Goal: Information Seeking & Learning: Learn about a topic

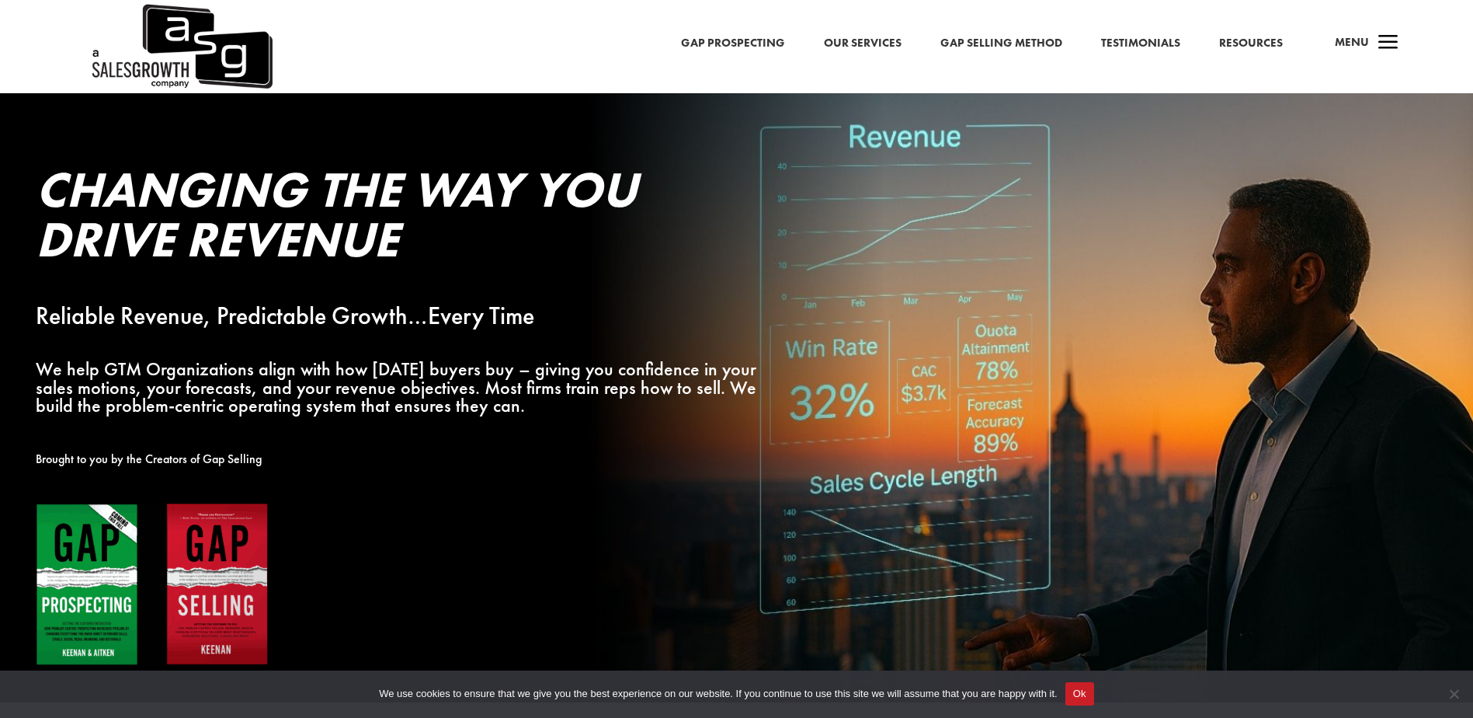
click at [773, 33] on link "Gap Prospecting" at bounding box center [733, 43] width 104 height 20
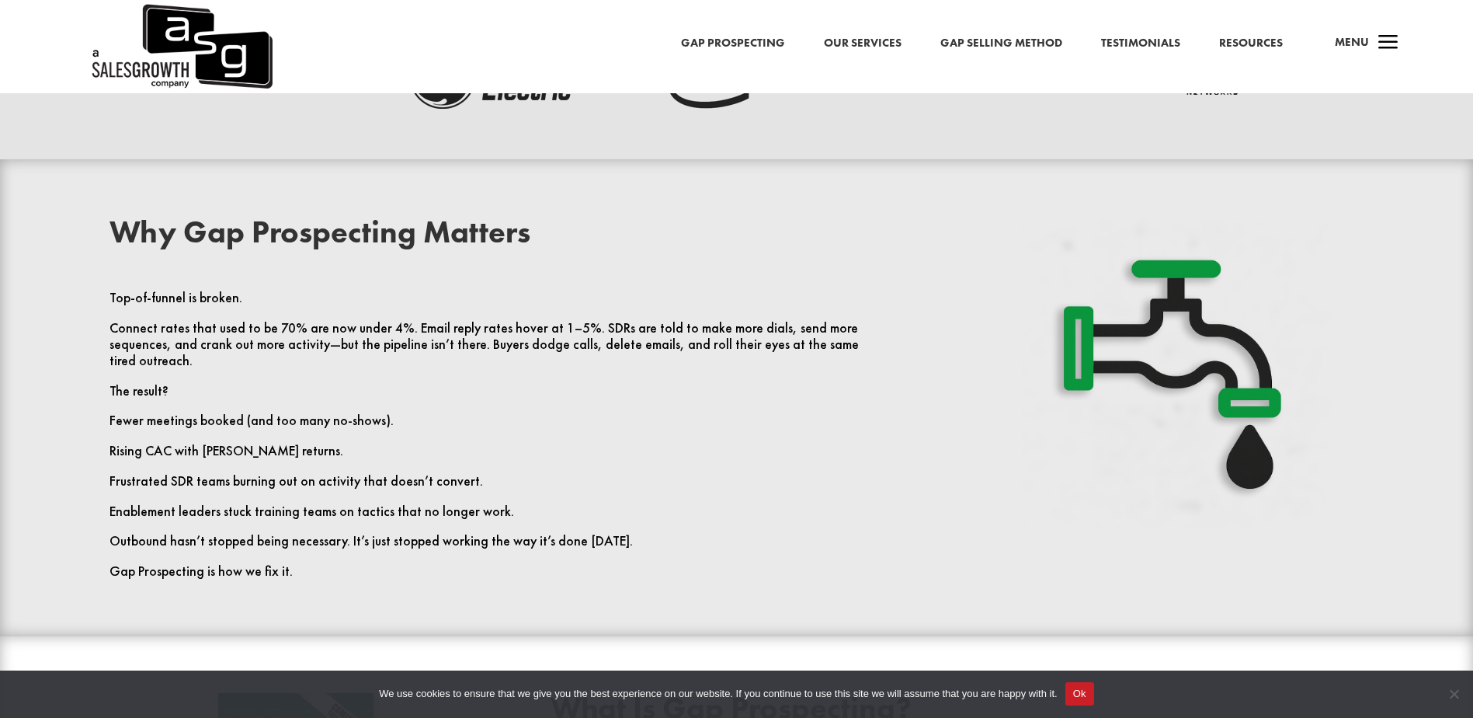
scroll to position [140, 0]
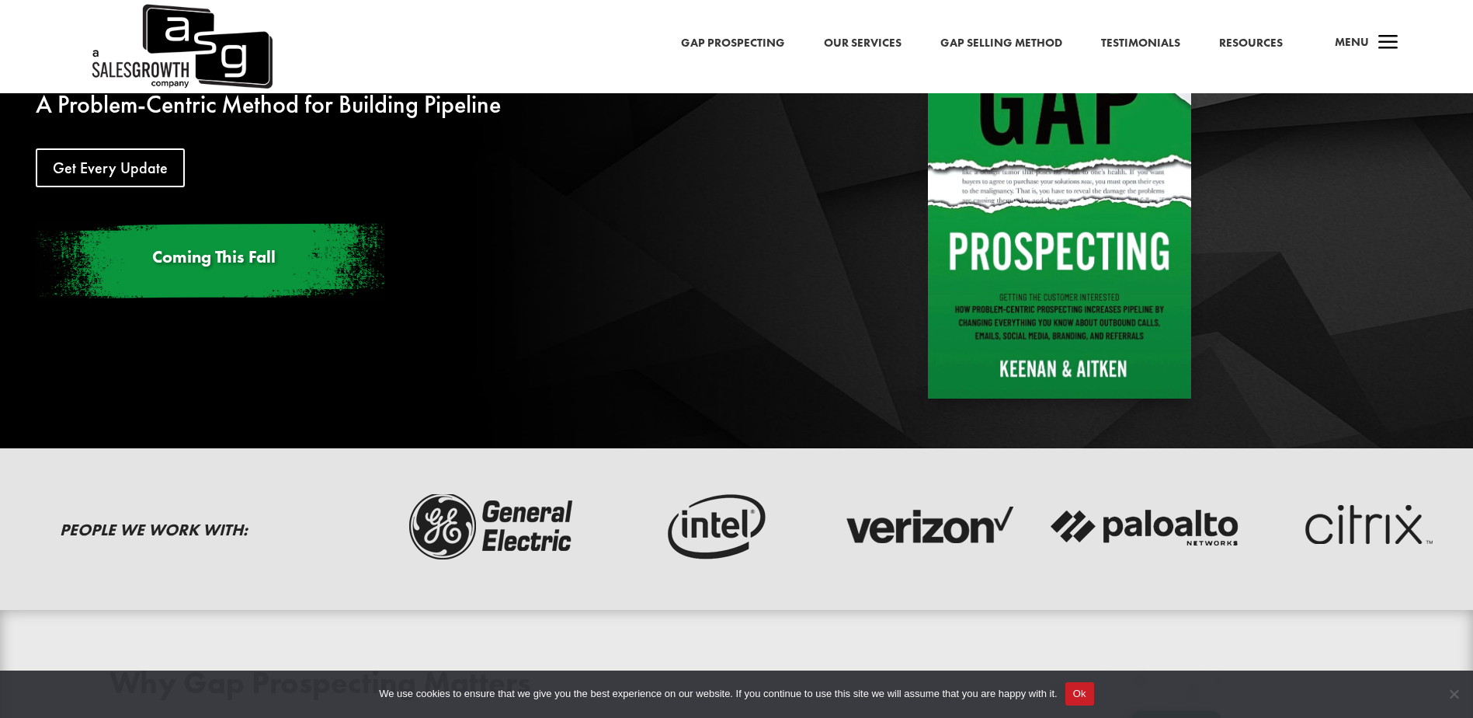
click at [892, 40] on link "Our Services" at bounding box center [863, 43] width 78 height 20
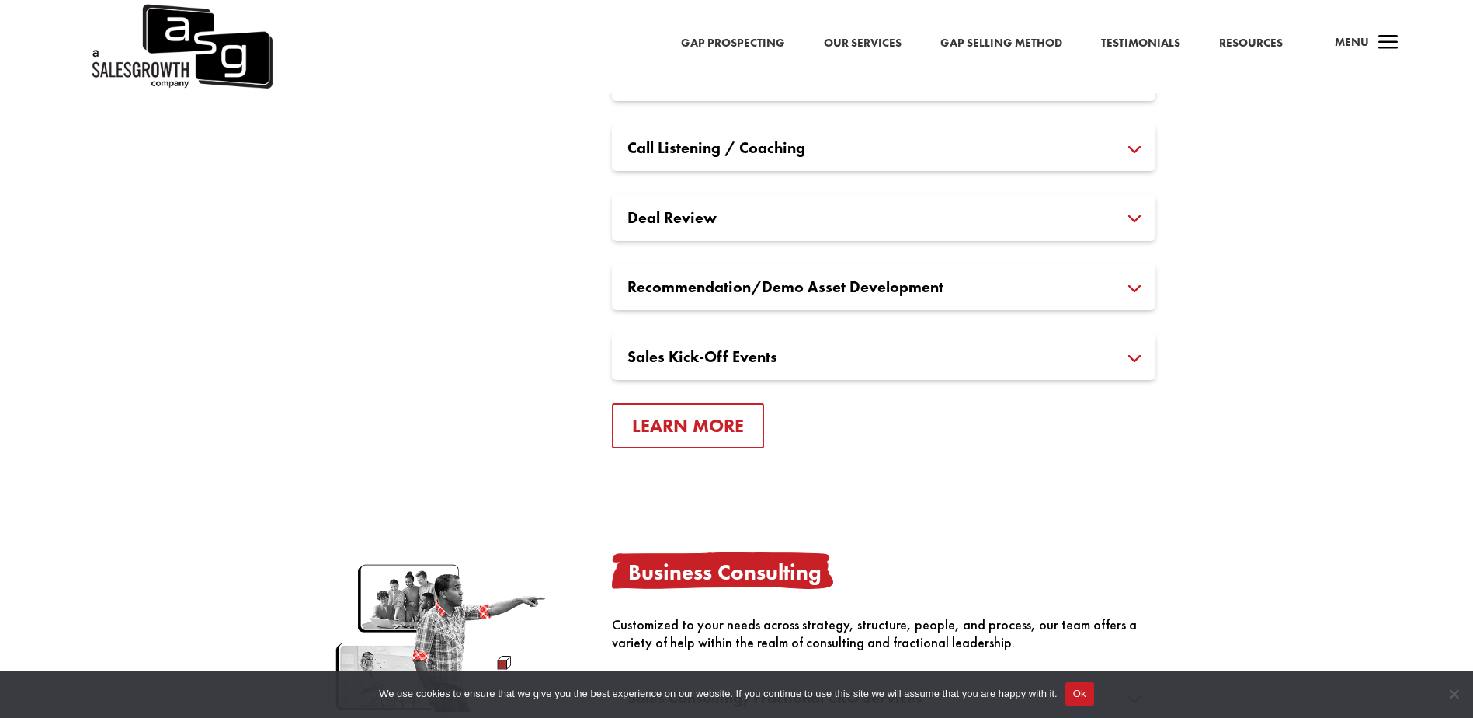
scroll to position [2640, 0]
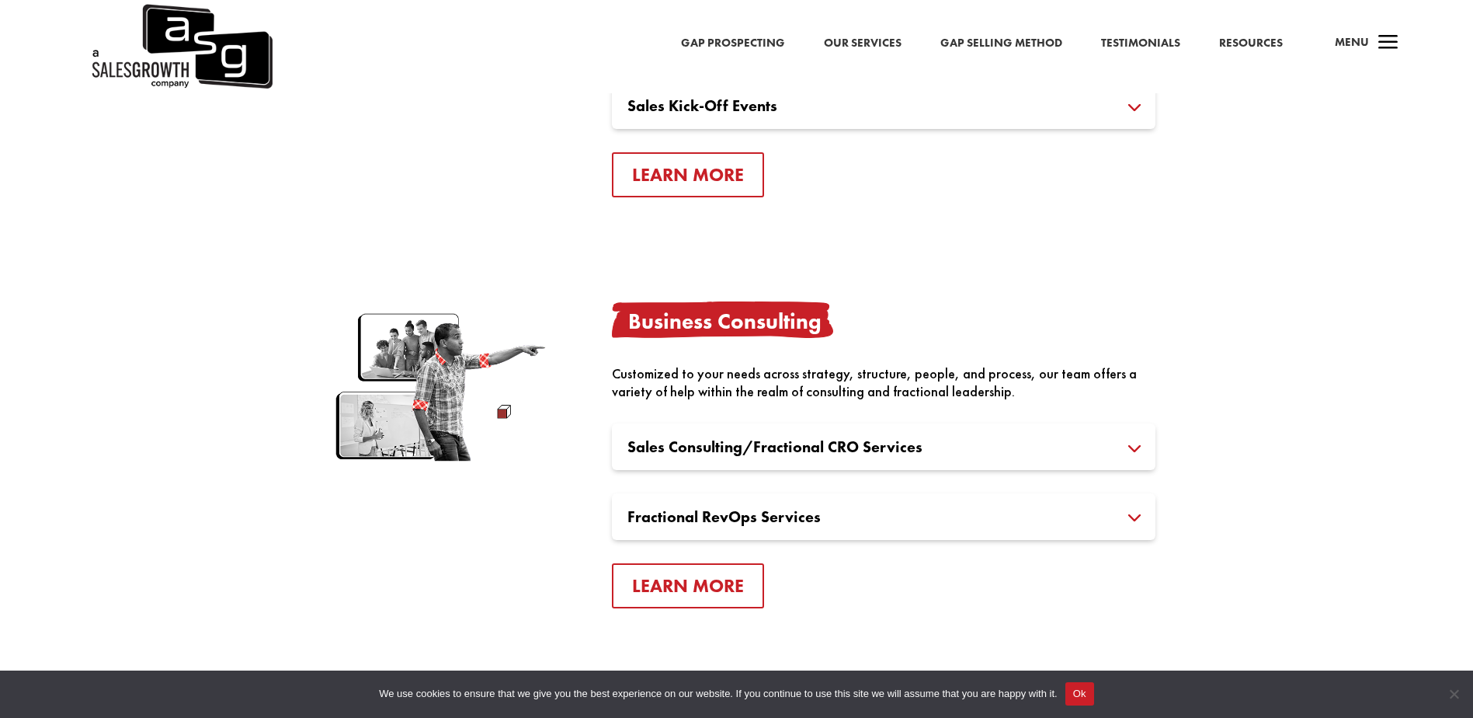
click at [1368, 43] on span "Menu" at bounding box center [1352, 42] width 34 height 16
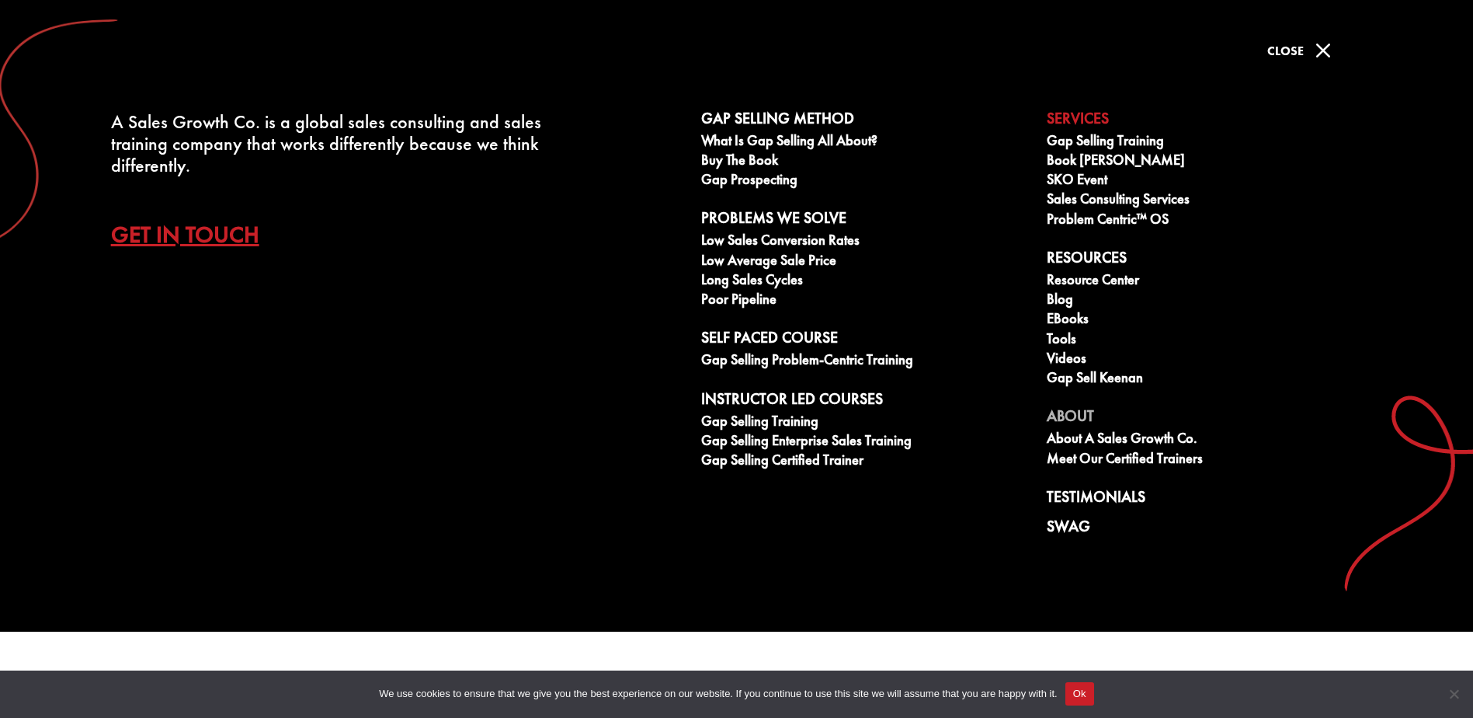
click at [1073, 415] on link "About" at bounding box center [1211, 418] width 329 height 23
click at [1083, 443] on link "About A Sales Growth Co." at bounding box center [1211, 439] width 329 height 19
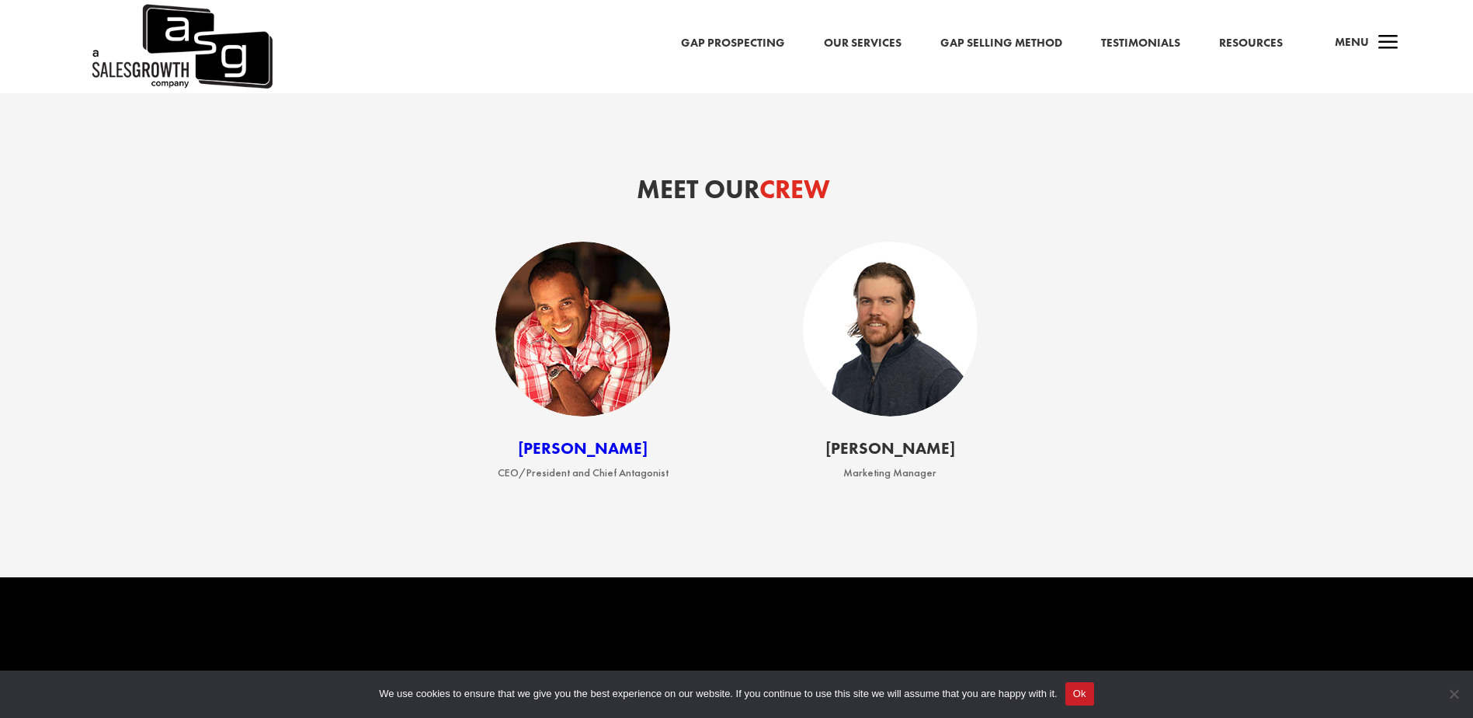
scroll to position [2174, 0]
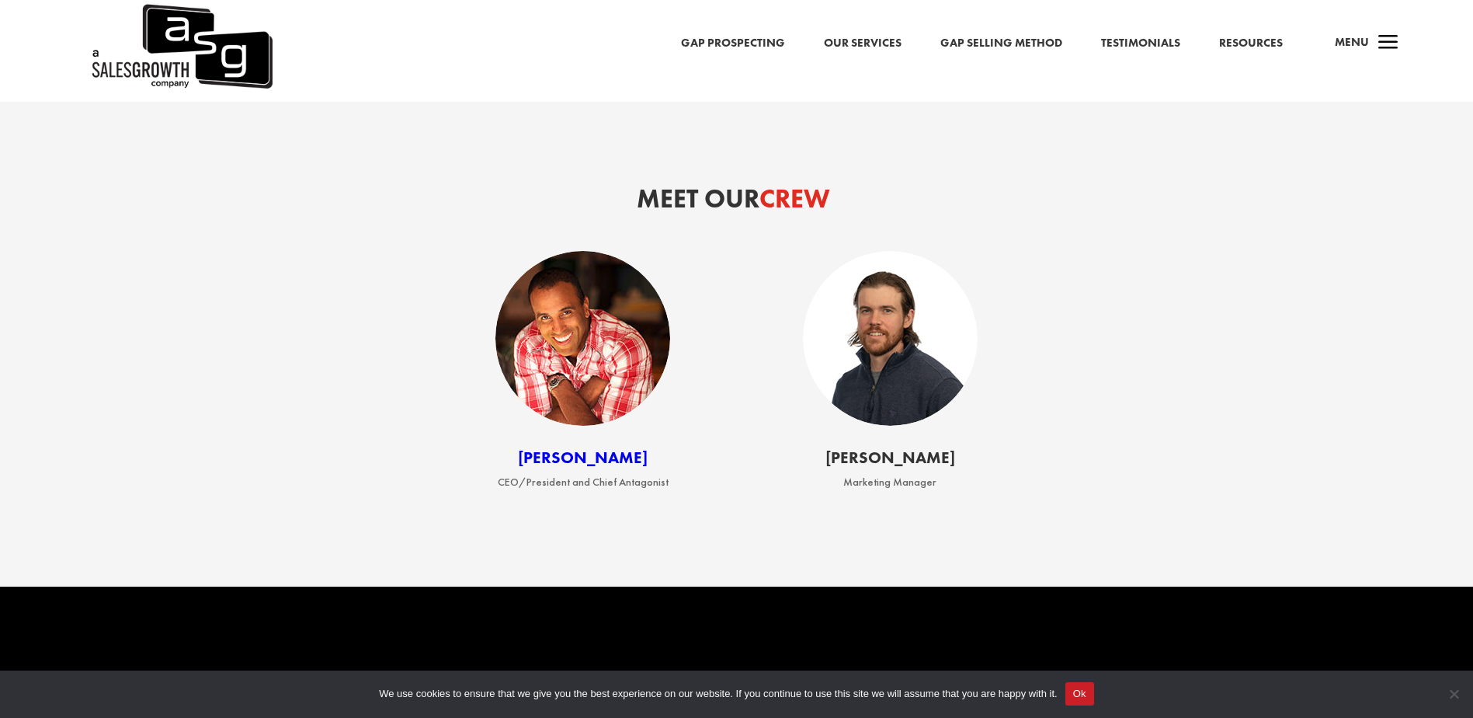
click at [894, 356] on img at bounding box center [890, 338] width 175 height 175
click at [628, 405] on img at bounding box center [582, 338] width 175 height 175
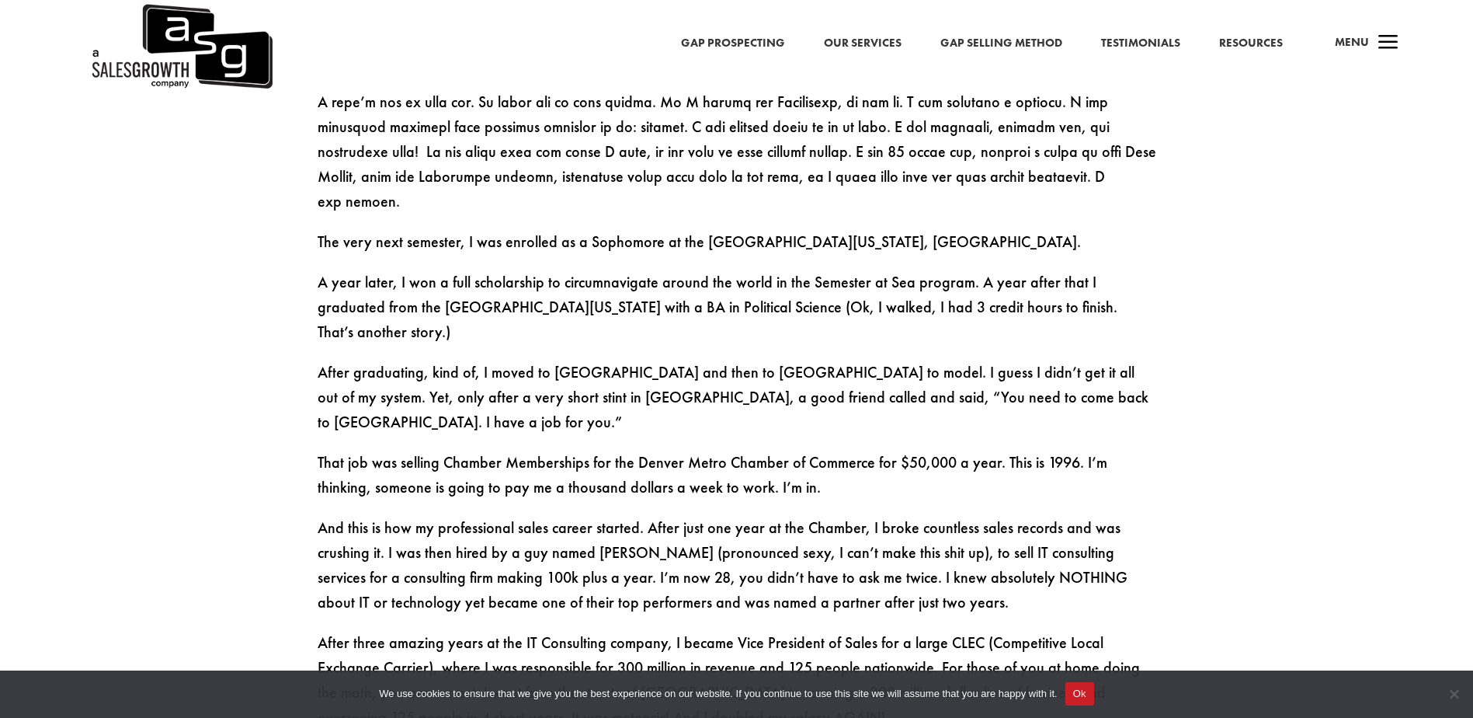
scroll to position [1631, 0]
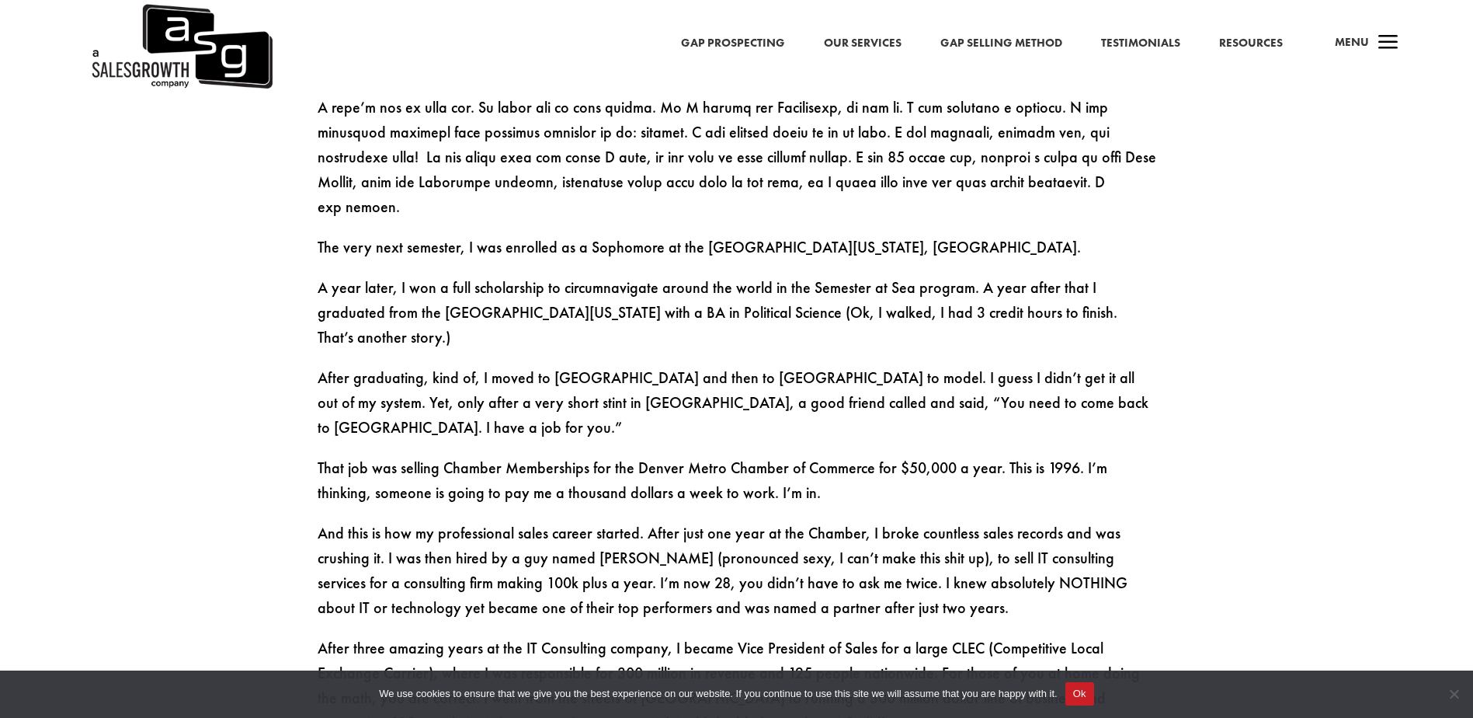
click at [1371, 41] on div "a Menu" at bounding box center [1360, 46] width 75 height 37
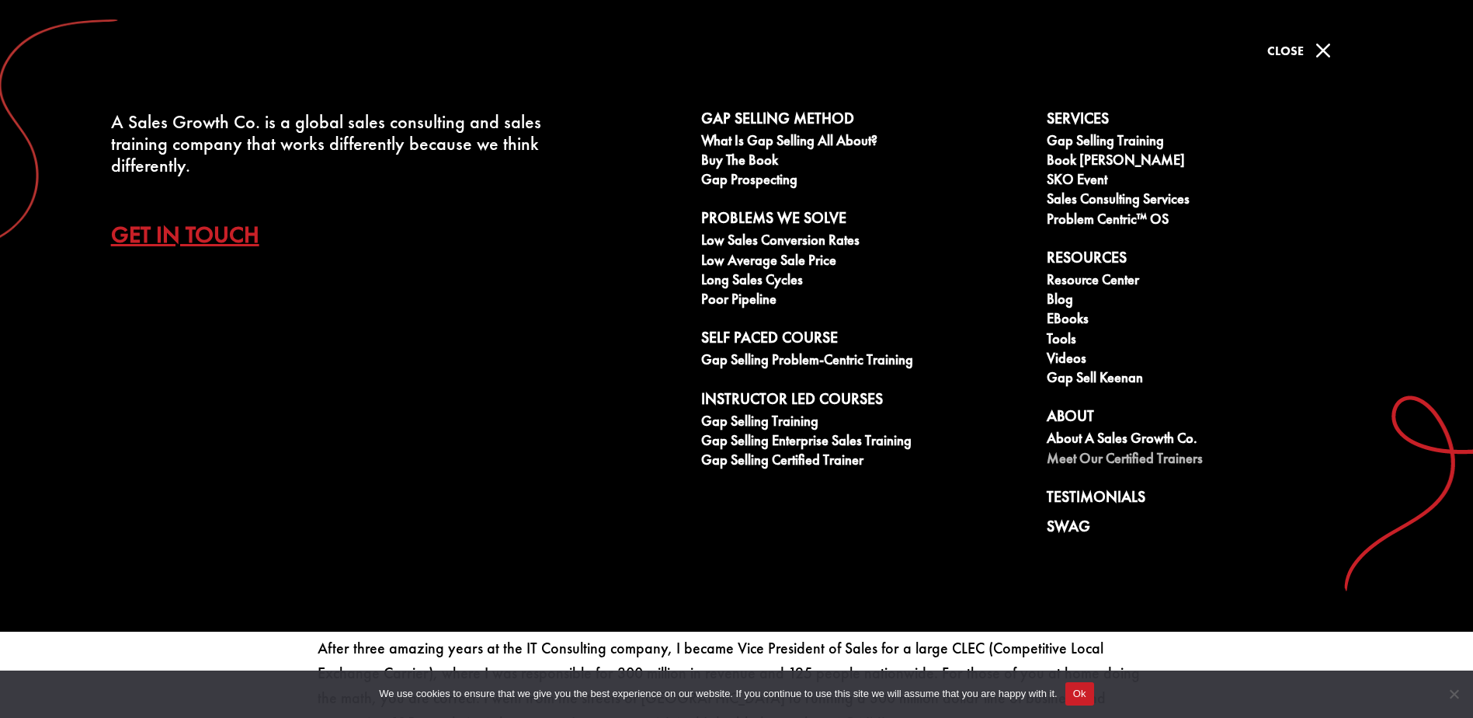
click at [1108, 454] on link "Meet our Certified Trainers" at bounding box center [1211, 459] width 329 height 19
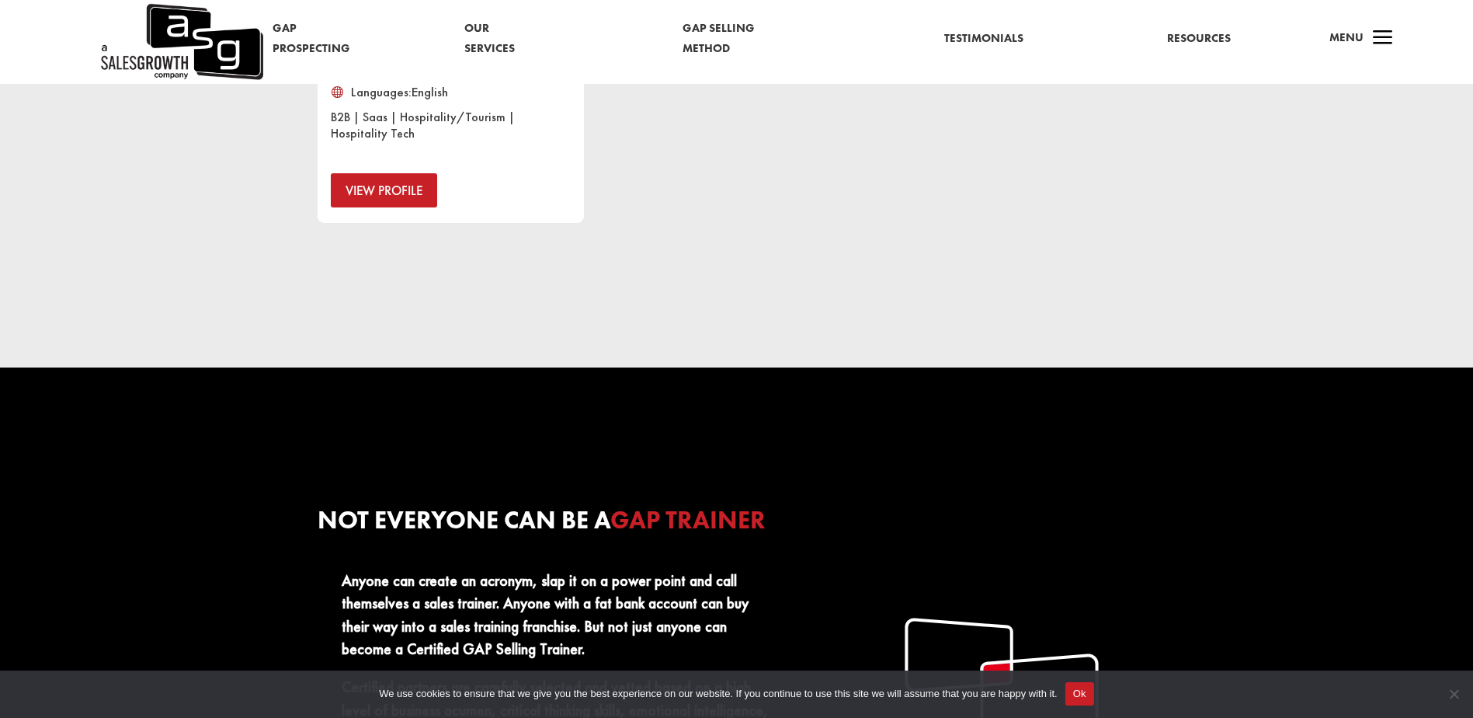
scroll to position [1010, 0]
